Goal: Navigation & Orientation: Find specific page/section

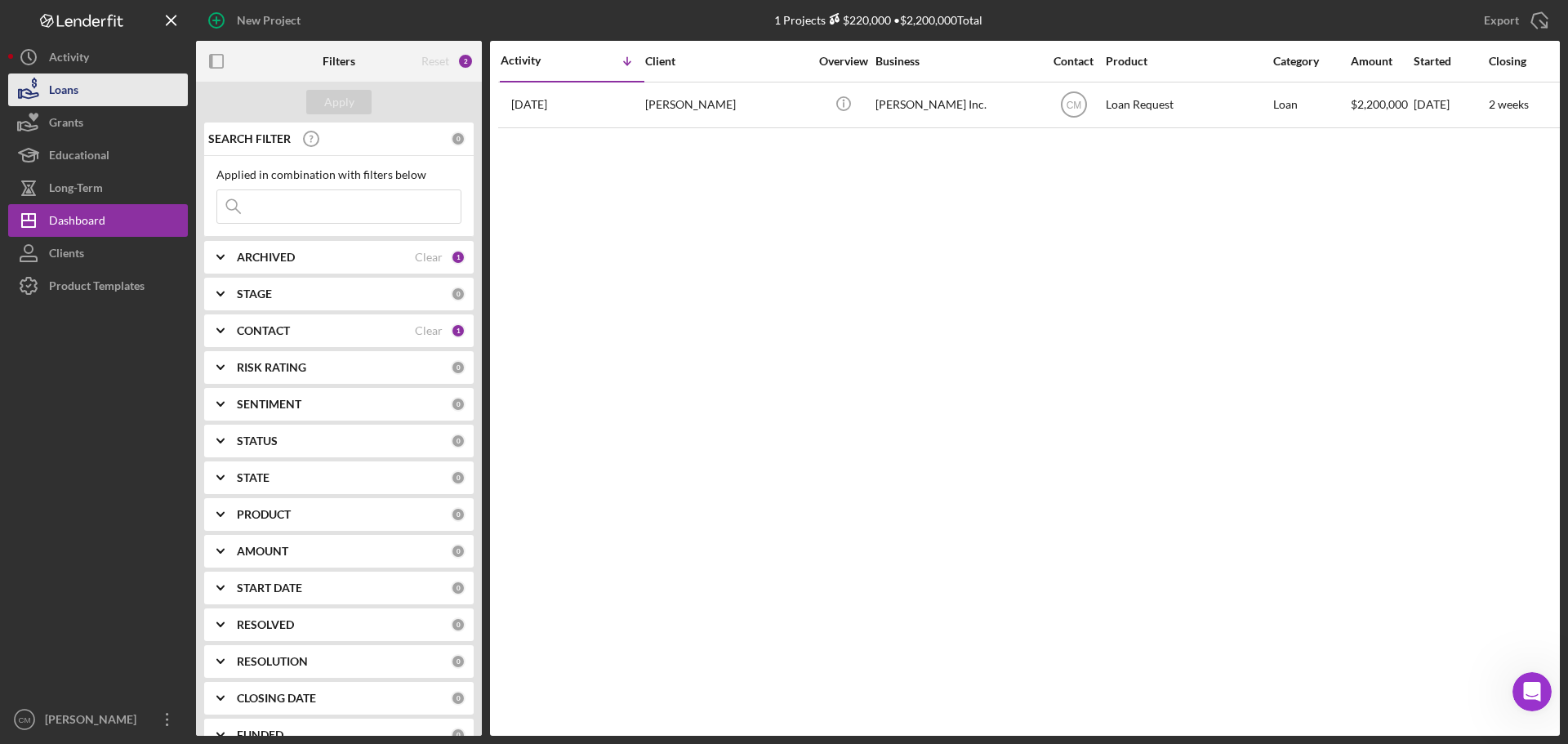
click at [63, 88] on div "Loans" at bounding box center [64, 92] width 30 height 37
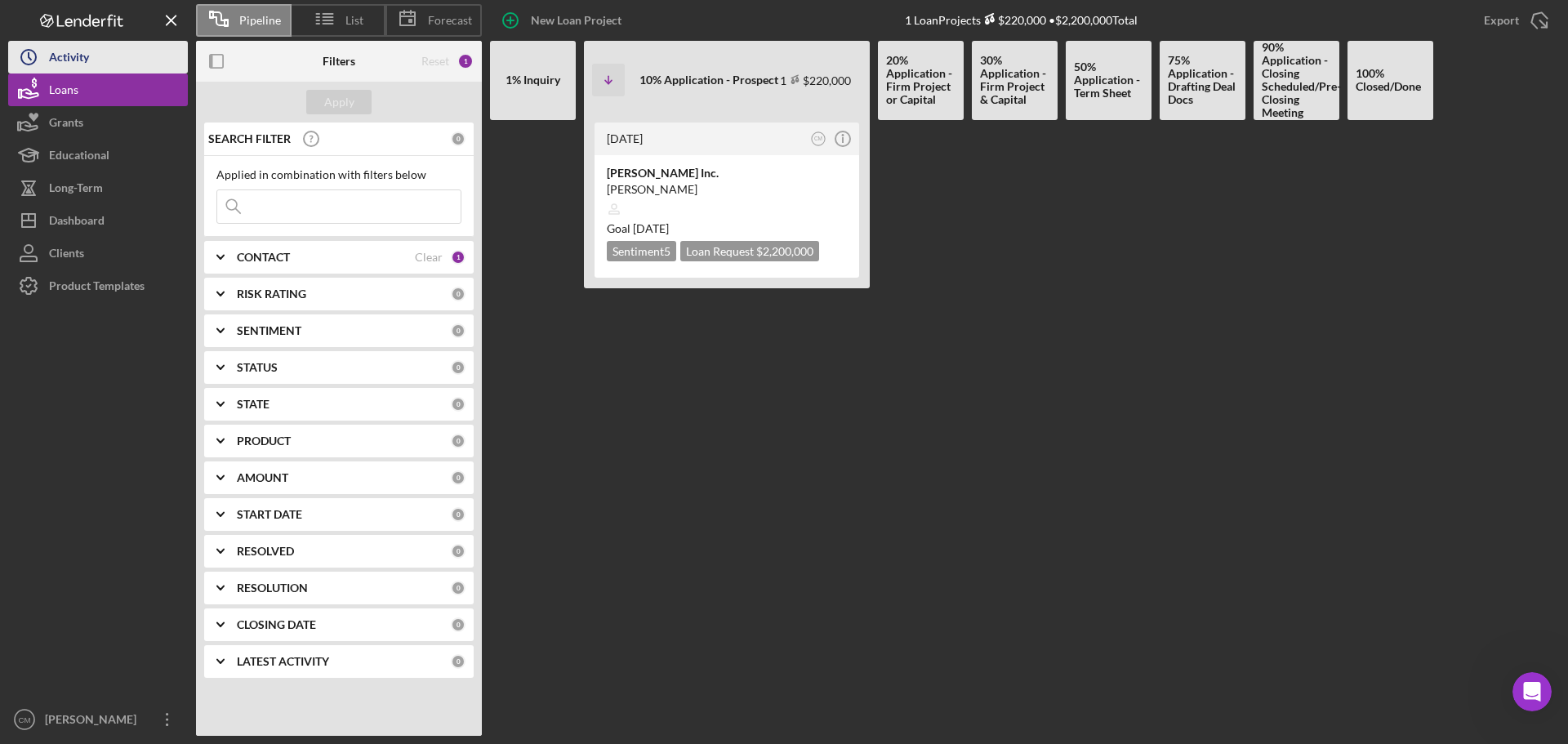
click at [74, 59] on div "Activity" at bounding box center [69, 59] width 40 height 37
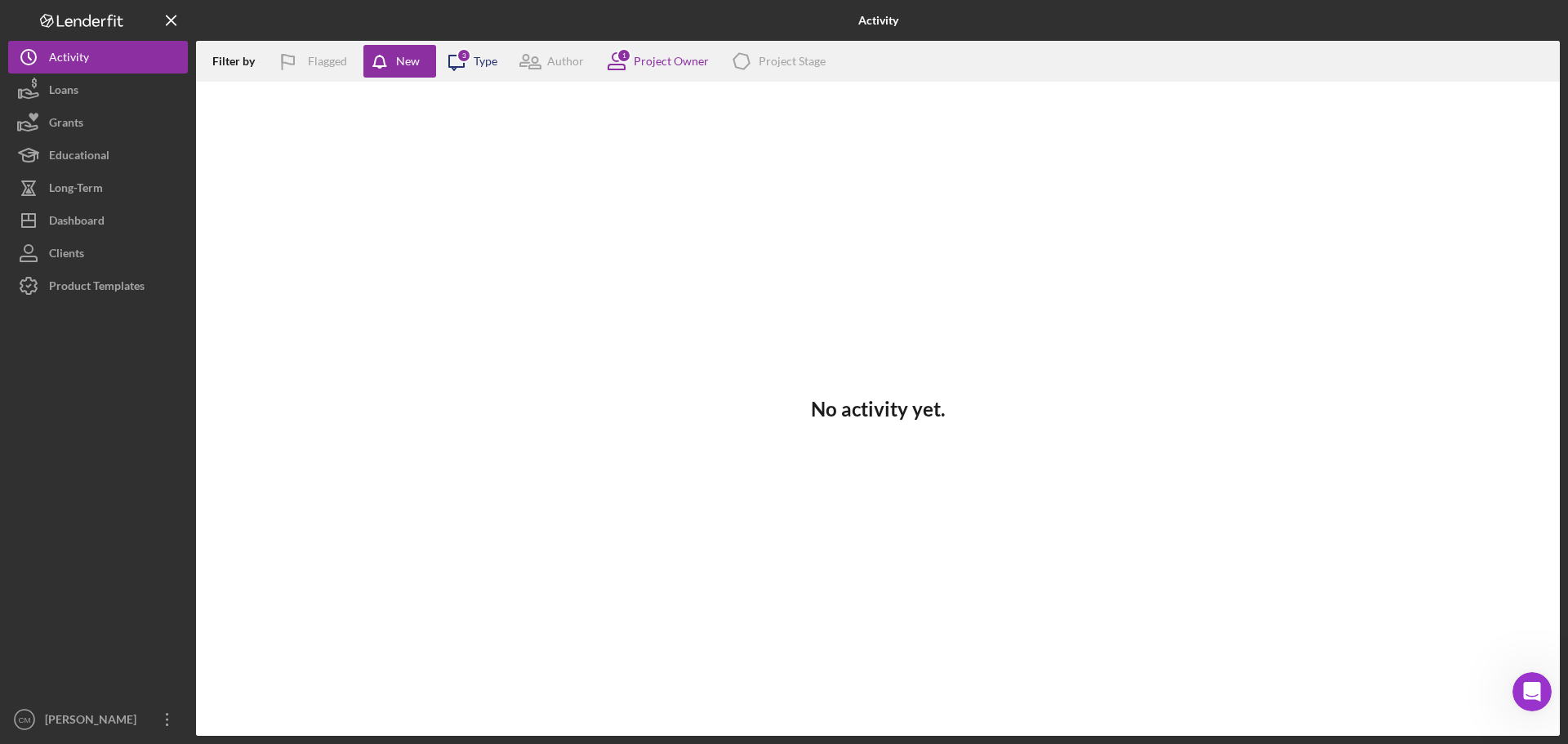
click at [461, 66] on icon "Icon/Message" at bounding box center [457, 61] width 41 height 41
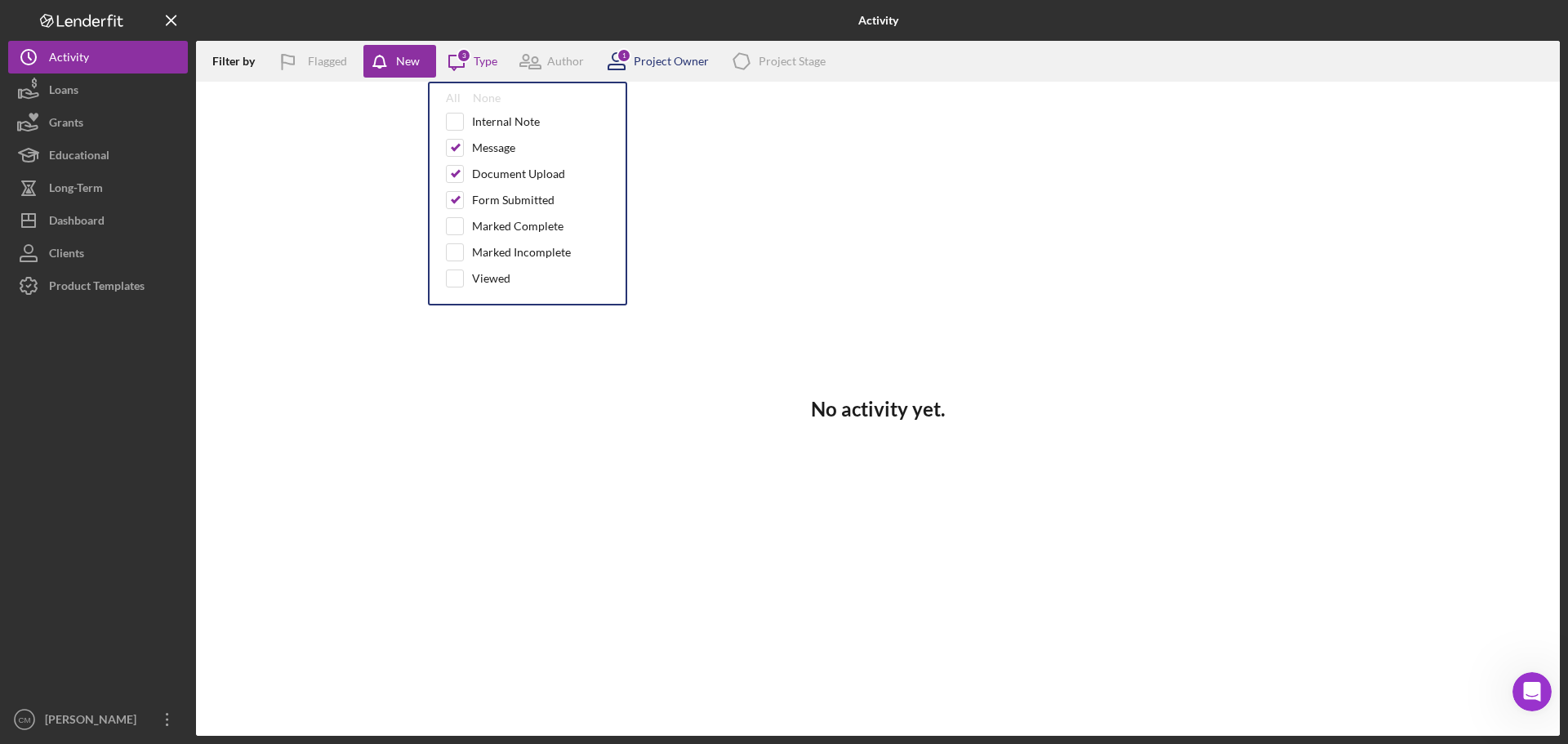
click at [666, 46] on div "1 Project Owner" at bounding box center [653, 61] width 113 height 41
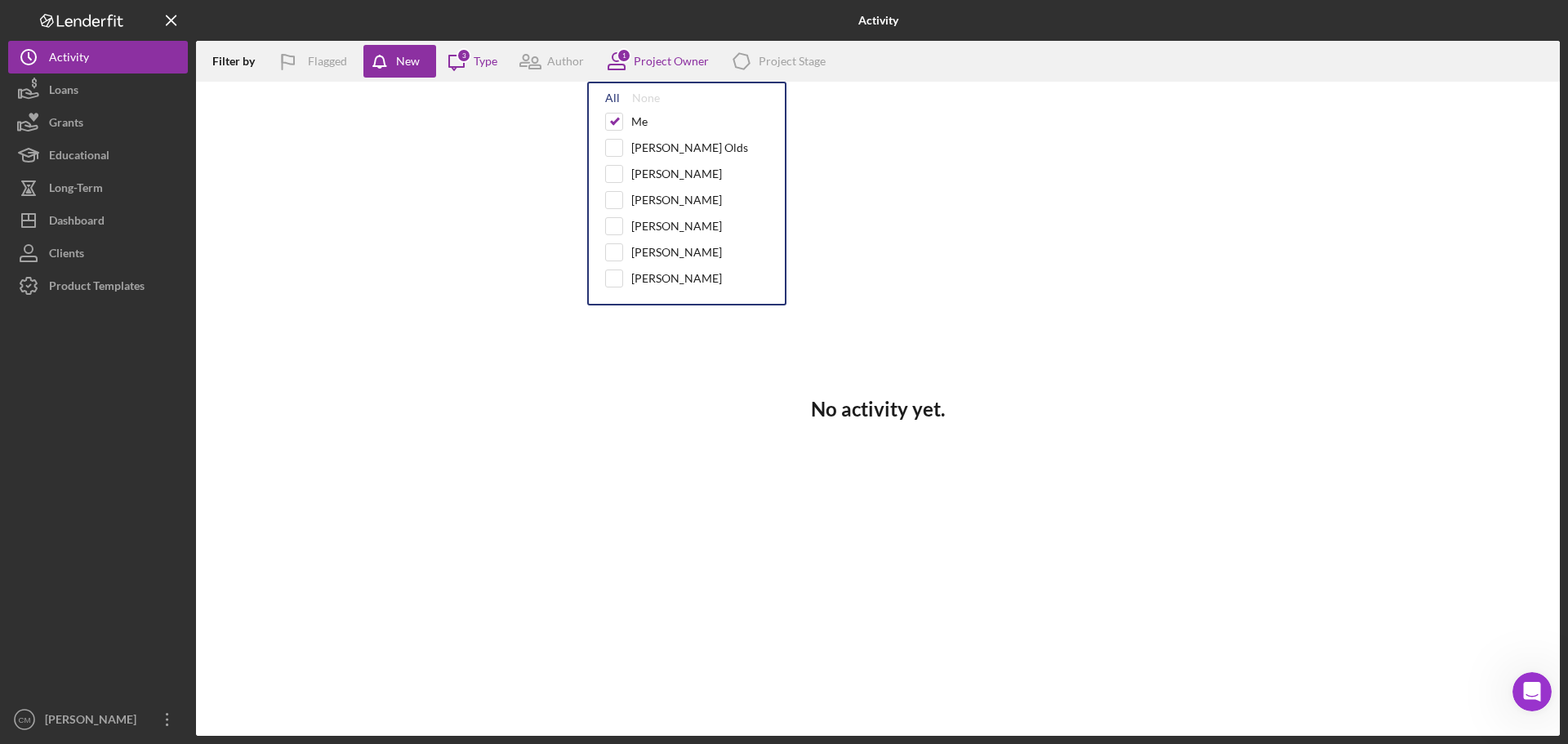
click at [608, 97] on div "All" at bounding box center [612, 98] width 15 height 13
checkbox input "true"
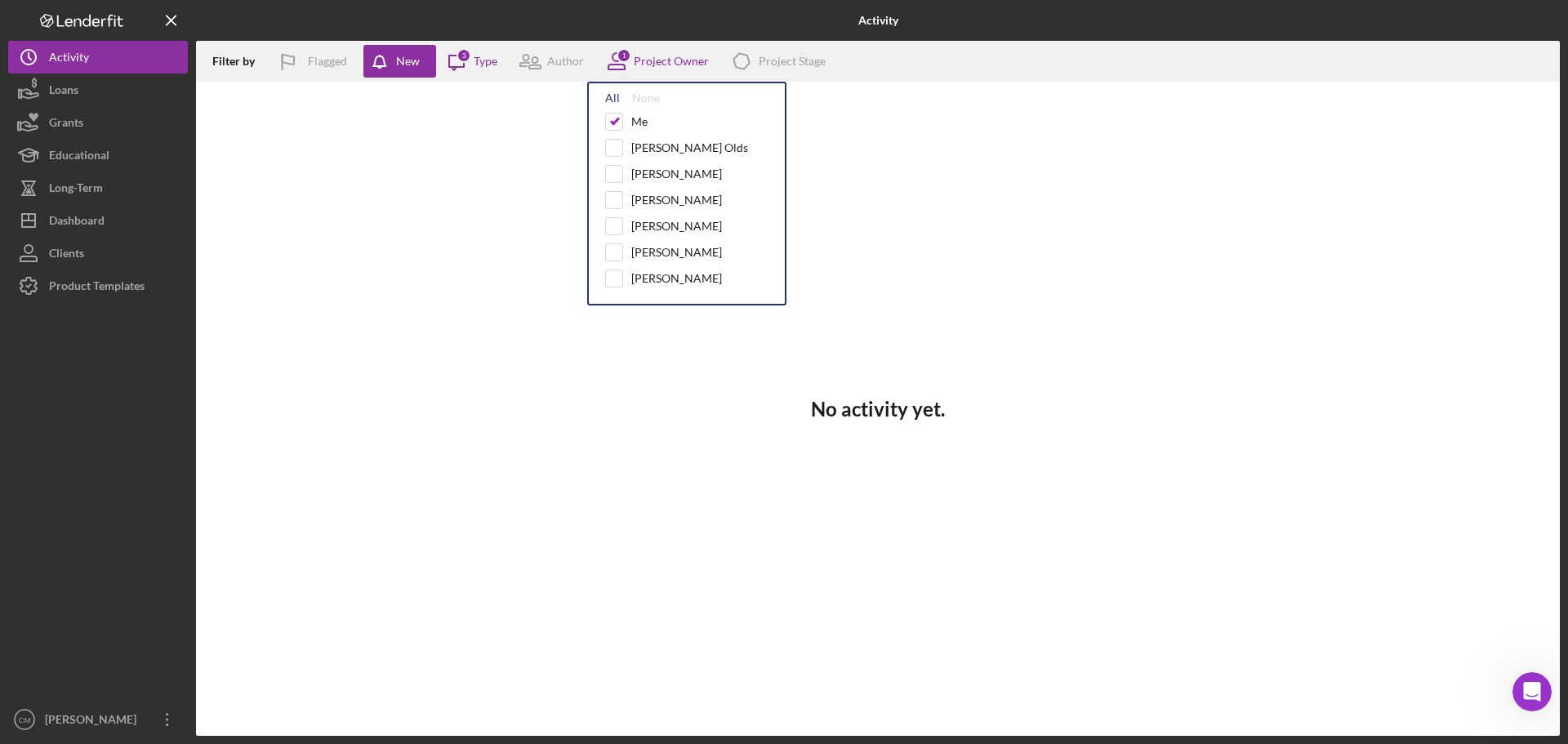
checkbox input "true"
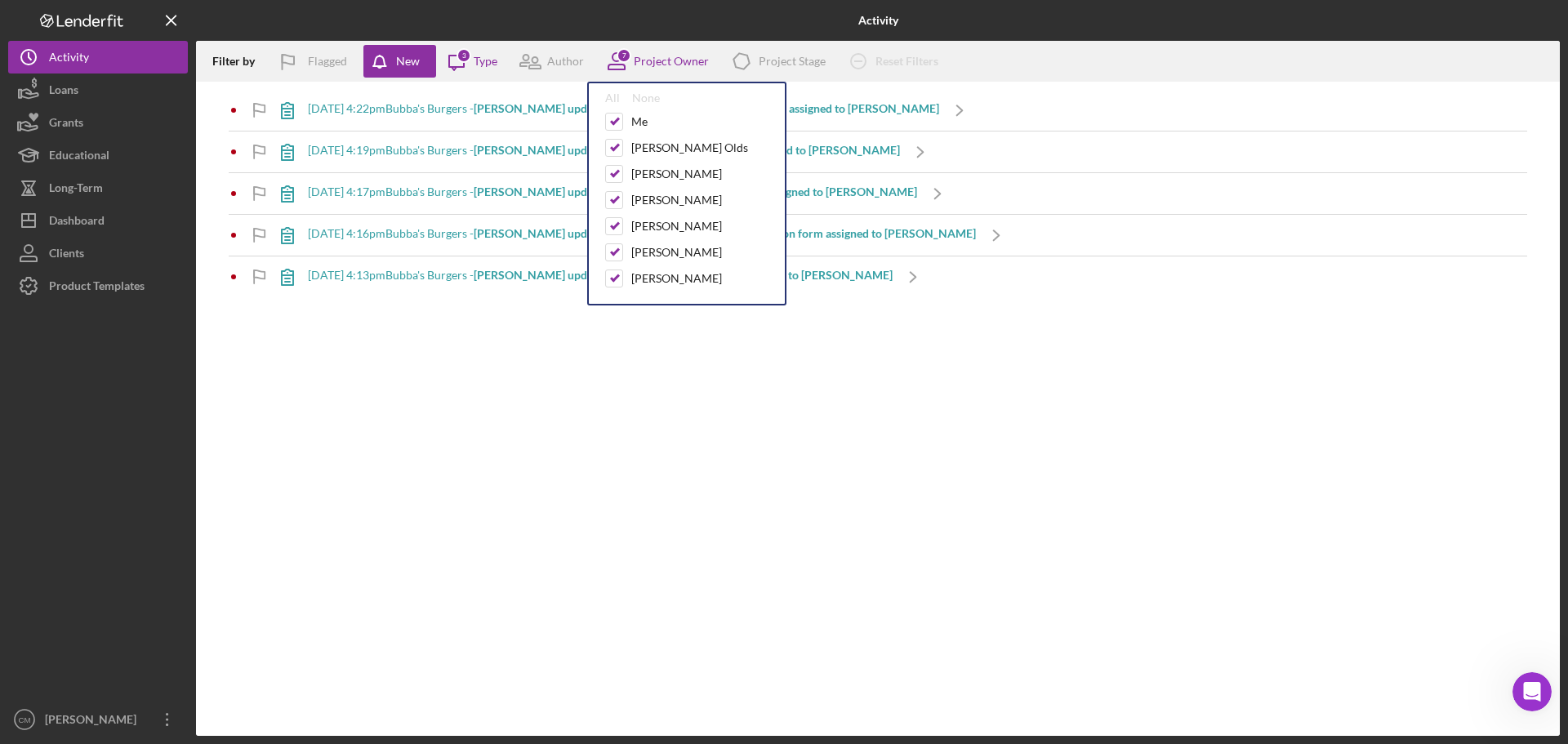
click at [389, 382] on div "Filter by Flagged New Icon/Message 3 Type Author 7 Project Owner All None Me [P…" at bounding box center [878, 388] width 1364 height 695
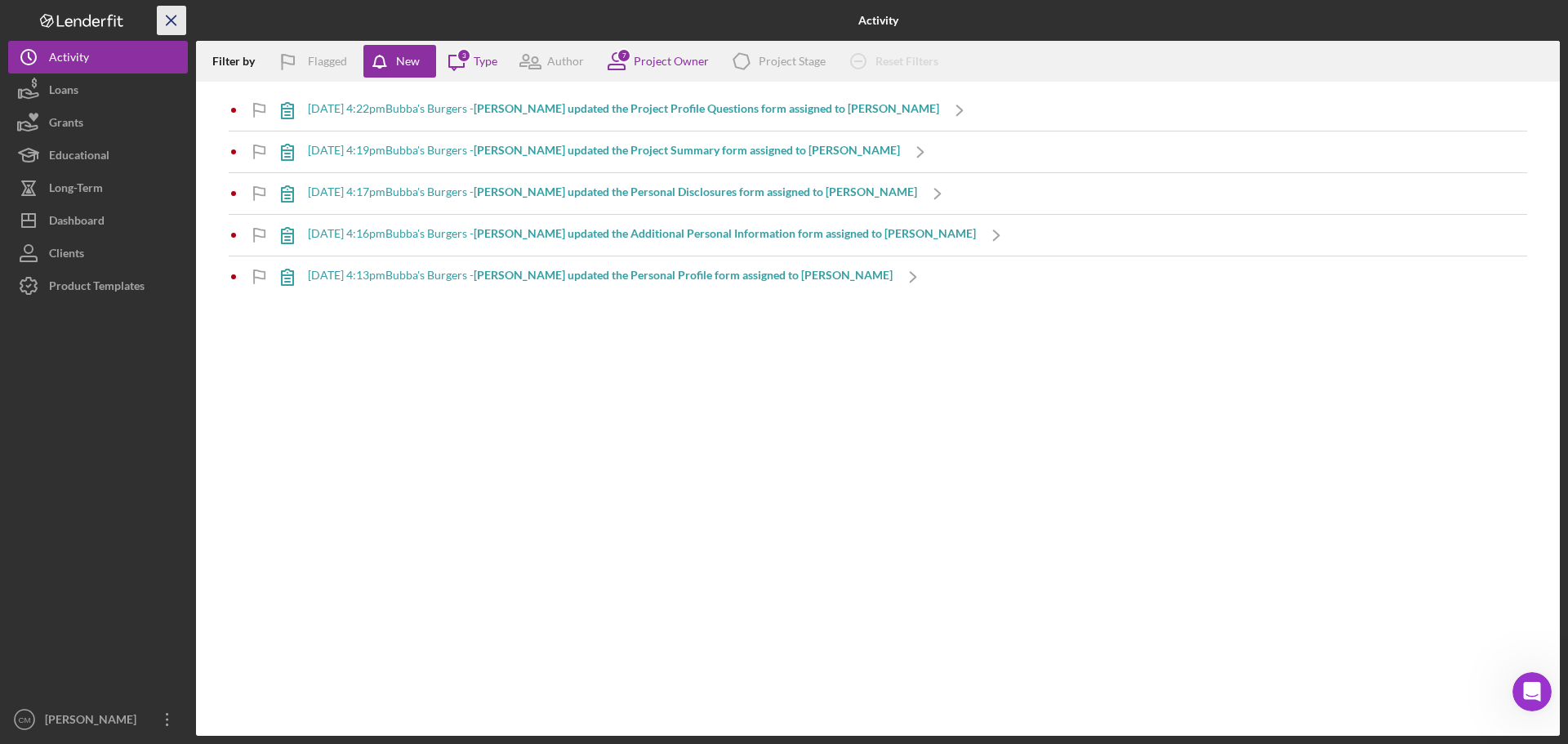
click at [176, 18] on icon "Icon/Menu Close" at bounding box center [172, 21] width 37 height 37
